Goal: Task Accomplishment & Management: Use online tool/utility

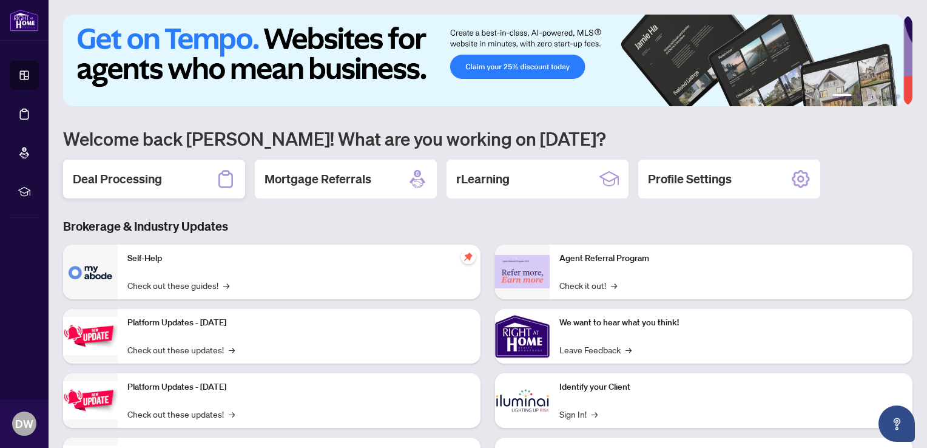
click at [171, 174] on div "Deal Processing" at bounding box center [154, 179] width 182 height 39
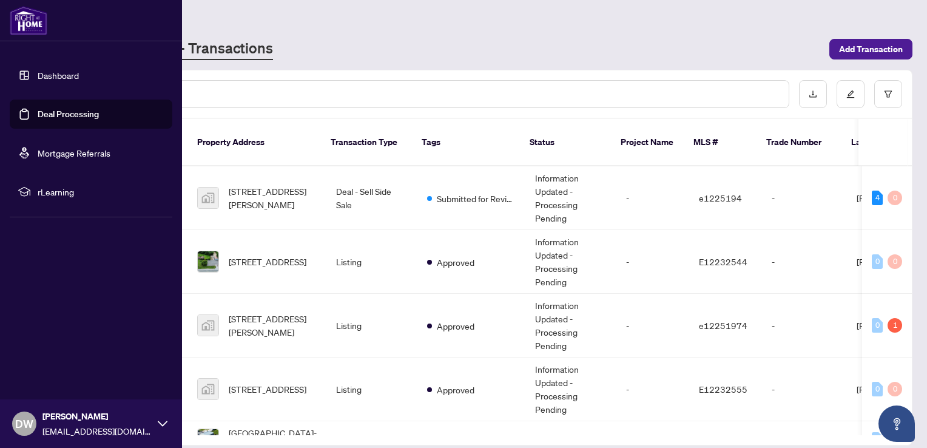
click at [162, 424] on icon at bounding box center [163, 424] width 10 height 10
click at [53, 353] on span "Logout" at bounding box center [48, 351] width 27 height 19
